Goal: Task Accomplishment & Management: Use online tool/utility

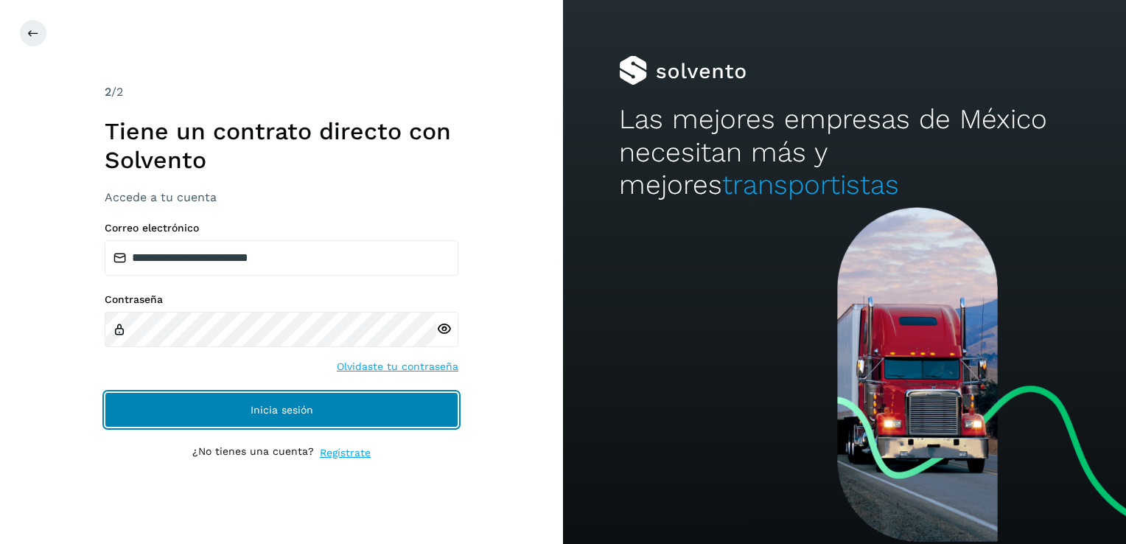
click at [288, 401] on button "Inicia sesión" at bounding box center [282, 409] width 354 height 35
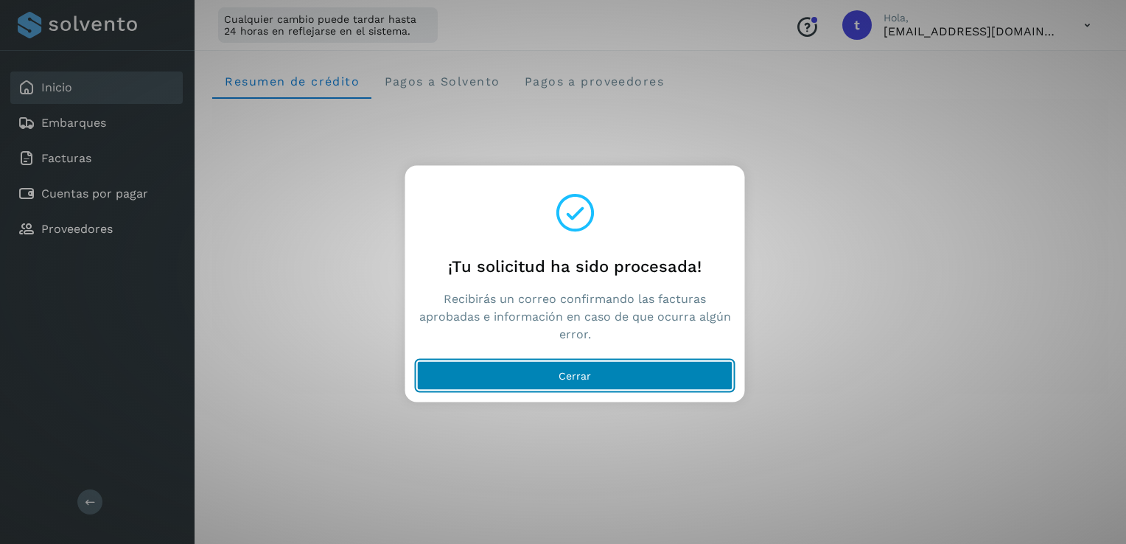
click at [646, 378] on button "Cerrar" at bounding box center [575, 375] width 316 height 29
click at [609, 388] on button "Cerrar" at bounding box center [575, 375] width 316 height 29
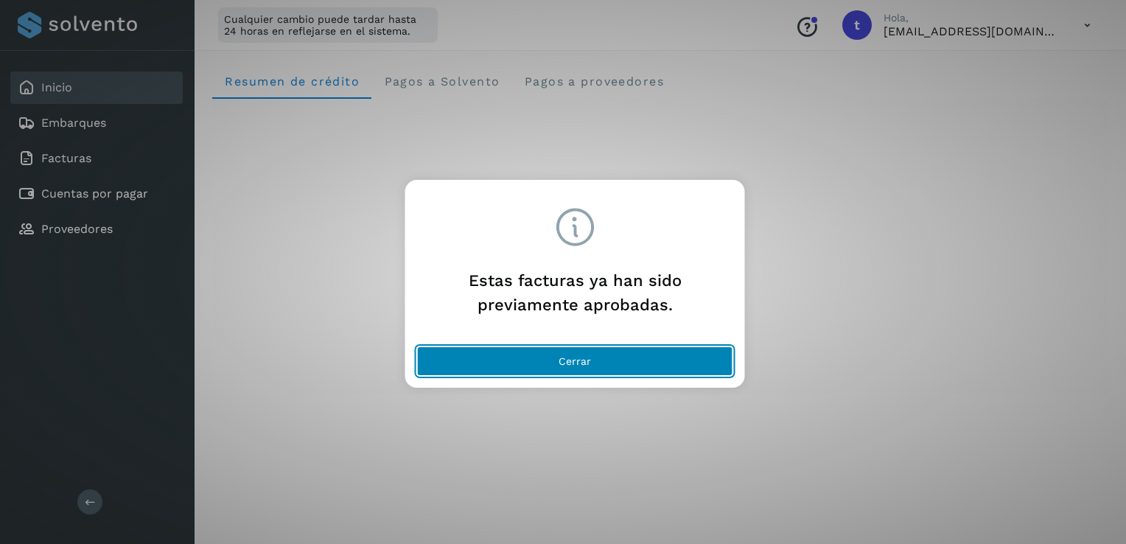
click at [647, 355] on button "Cerrar" at bounding box center [575, 360] width 316 height 29
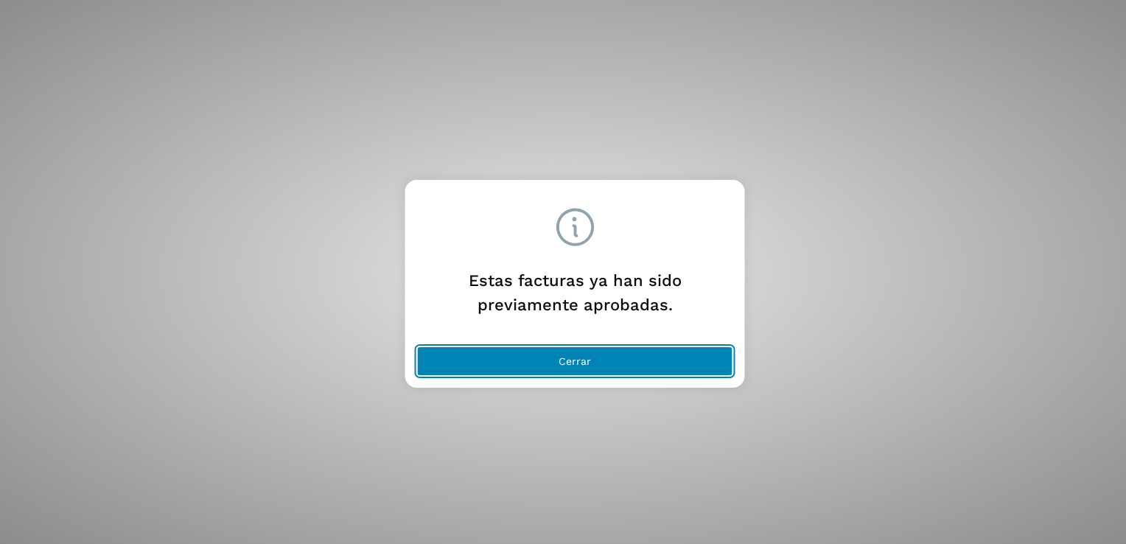
click at [640, 357] on button "Cerrar" at bounding box center [575, 360] width 316 height 29
click at [640, 355] on button "Cerrar" at bounding box center [575, 360] width 316 height 29
click at [618, 358] on button "Cerrar" at bounding box center [575, 360] width 316 height 29
click at [652, 349] on button "Cerrar" at bounding box center [575, 360] width 316 height 29
click at [660, 354] on button "Cerrar" at bounding box center [575, 360] width 316 height 29
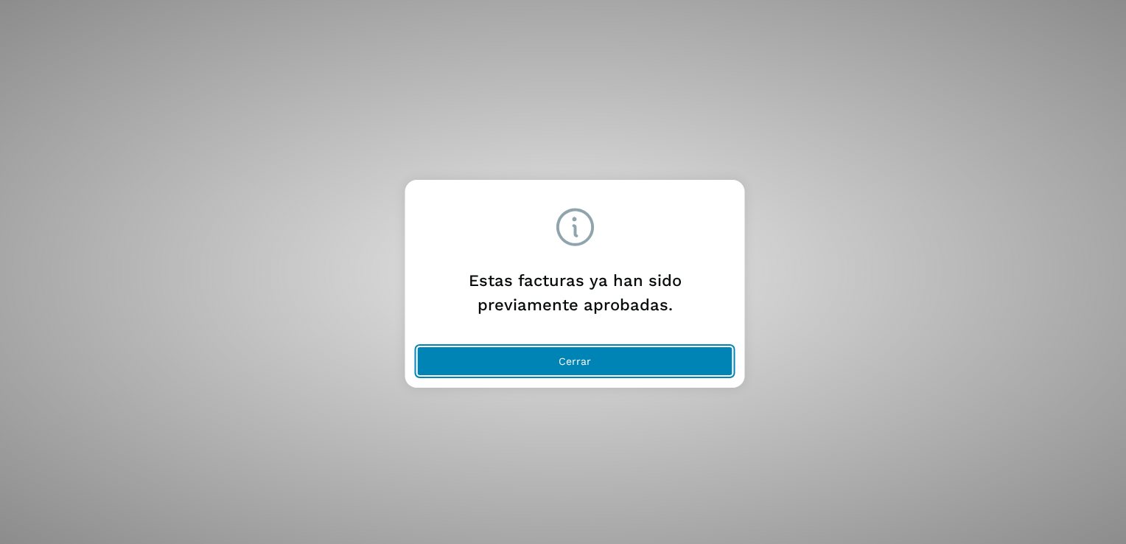
click at [606, 349] on button "Cerrar" at bounding box center [575, 360] width 316 height 29
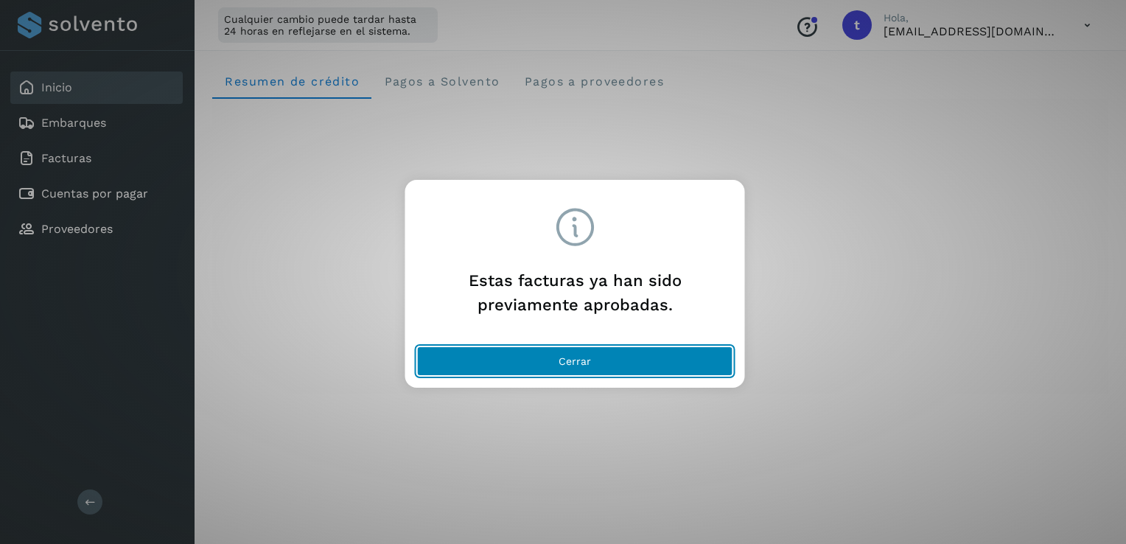
click at [646, 349] on button "Cerrar" at bounding box center [575, 360] width 316 height 29
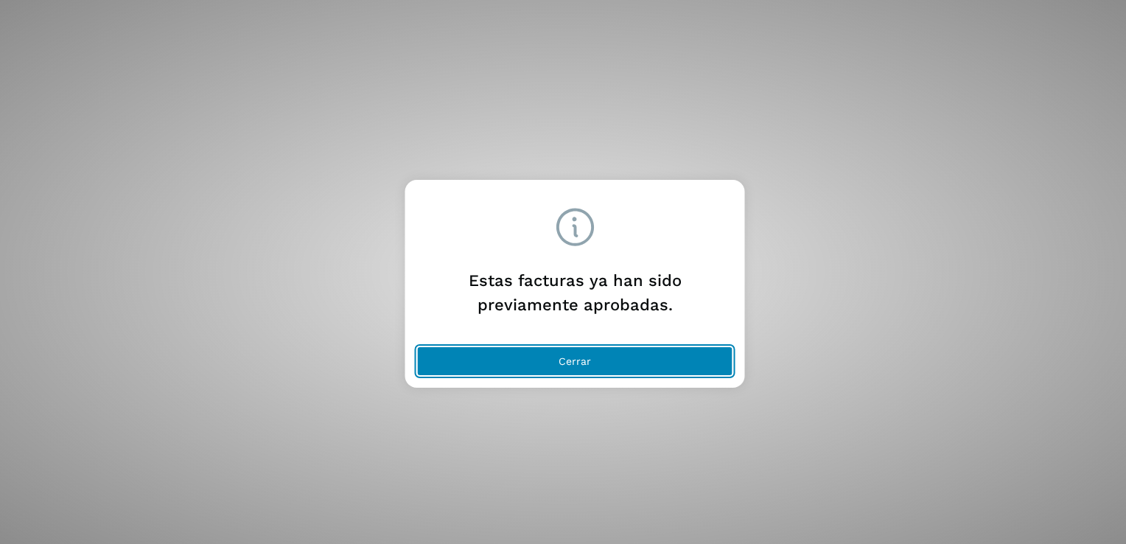
click at [679, 361] on button "Cerrar" at bounding box center [575, 360] width 316 height 29
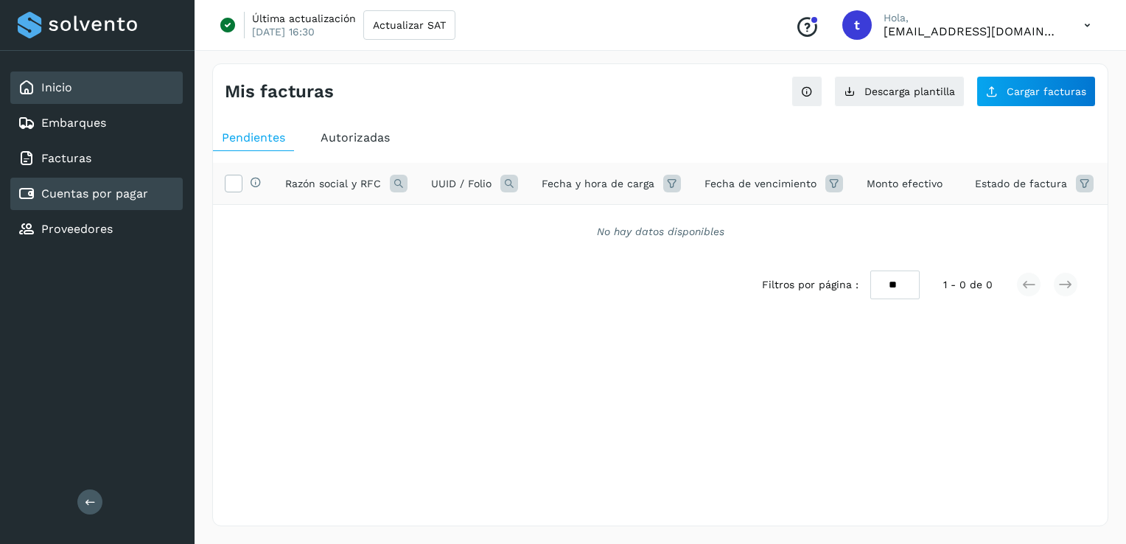
click at [91, 94] on div "Inicio" at bounding box center [96, 87] width 172 height 32
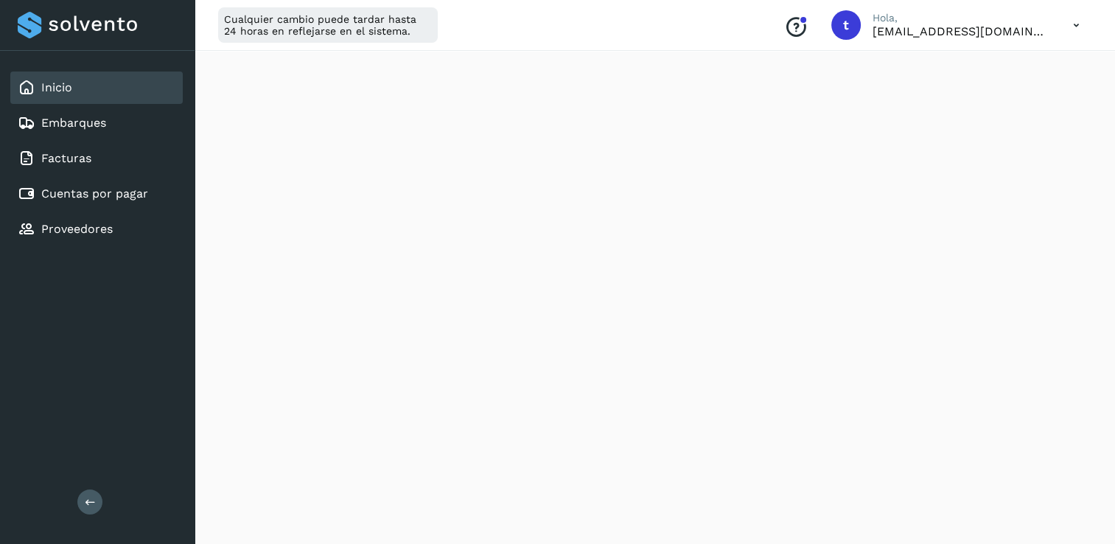
scroll to position [881, 0]
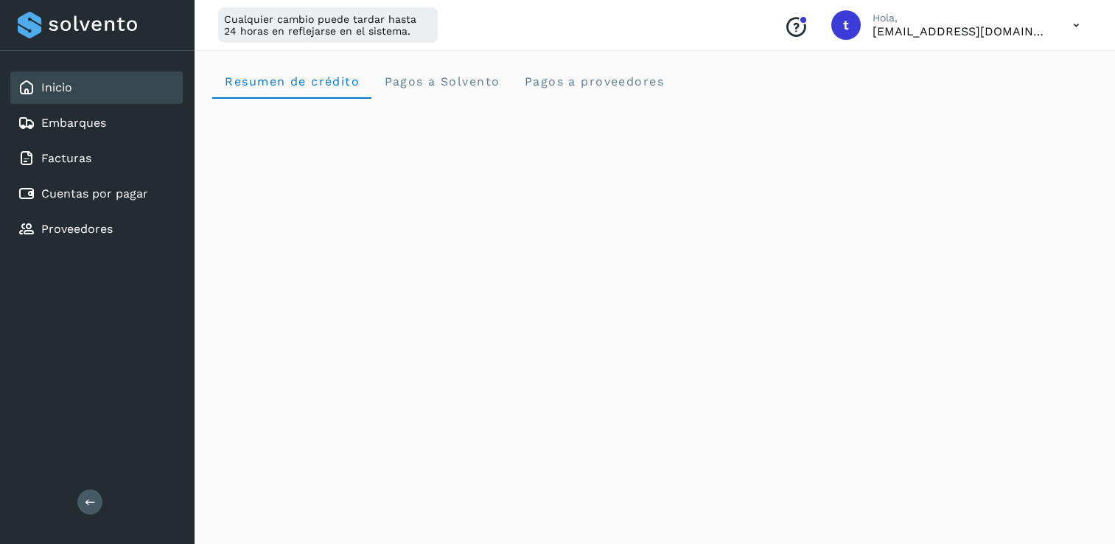
scroll to position [881, 0]
